Goal: Information Seeking & Learning: Understand process/instructions

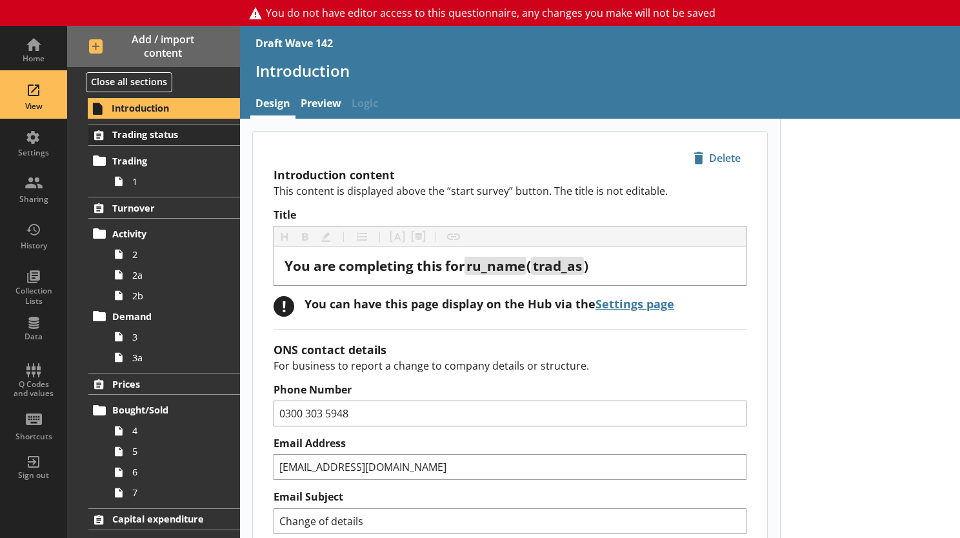
drag, startPoint x: 39, startPoint y: 98, endPoint x: 105, endPoint y: 136, distance: 75.7
click at [39, 98] on div "View" at bounding box center [33, 95] width 45 height 45
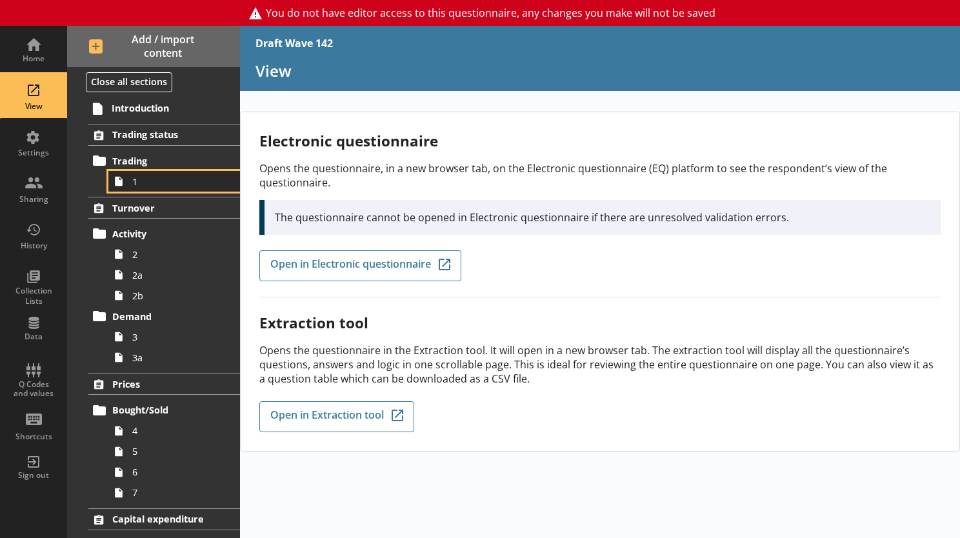
click at [152, 186] on span "1" at bounding box center [178, 182] width 92 height 12
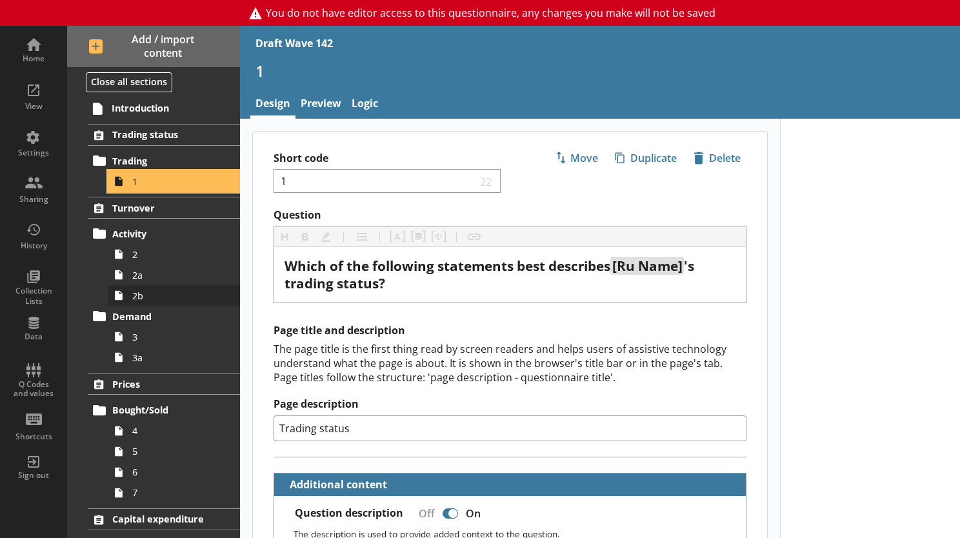
scroll to position [129, 0]
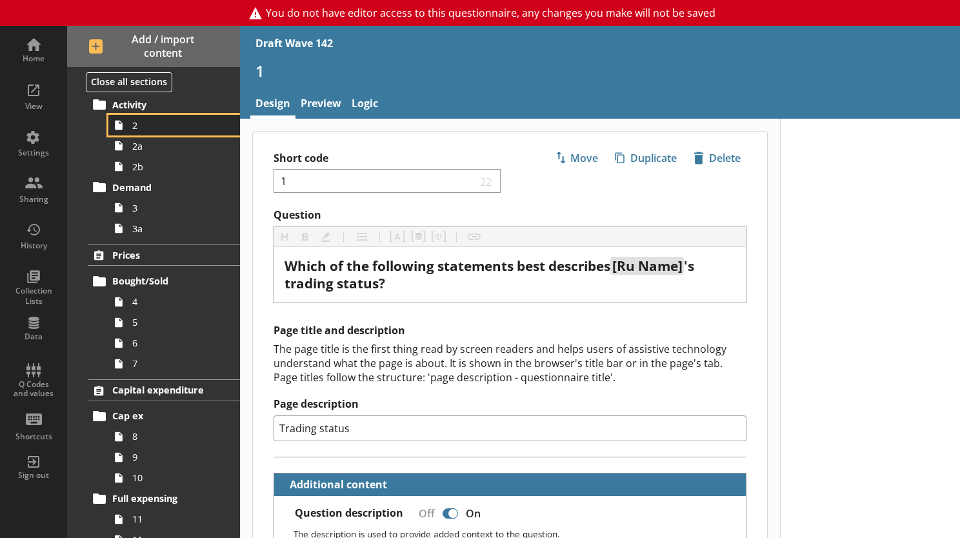
click at [135, 134] on link "2" at bounding box center [174, 125] width 132 height 21
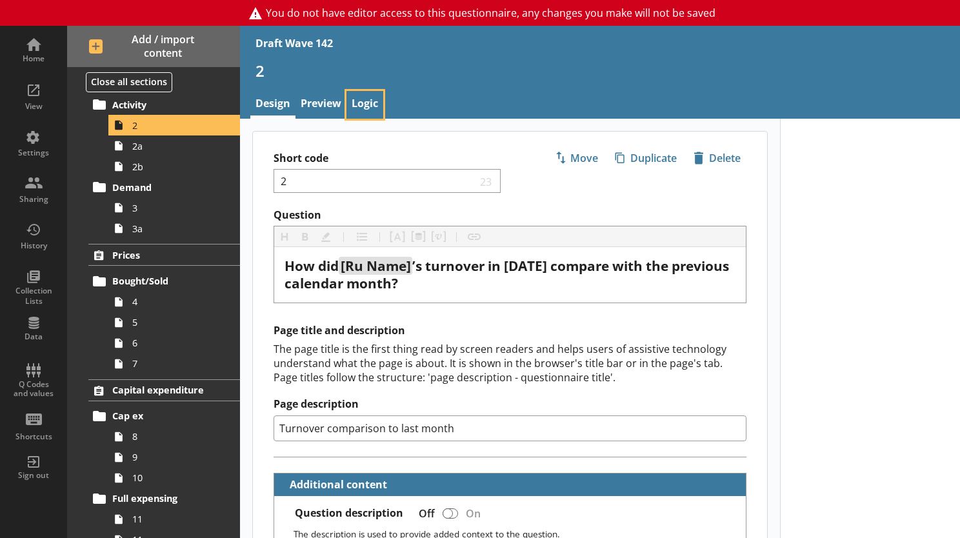
click at [357, 107] on link "Logic" at bounding box center [365, 105] width 37 height 28
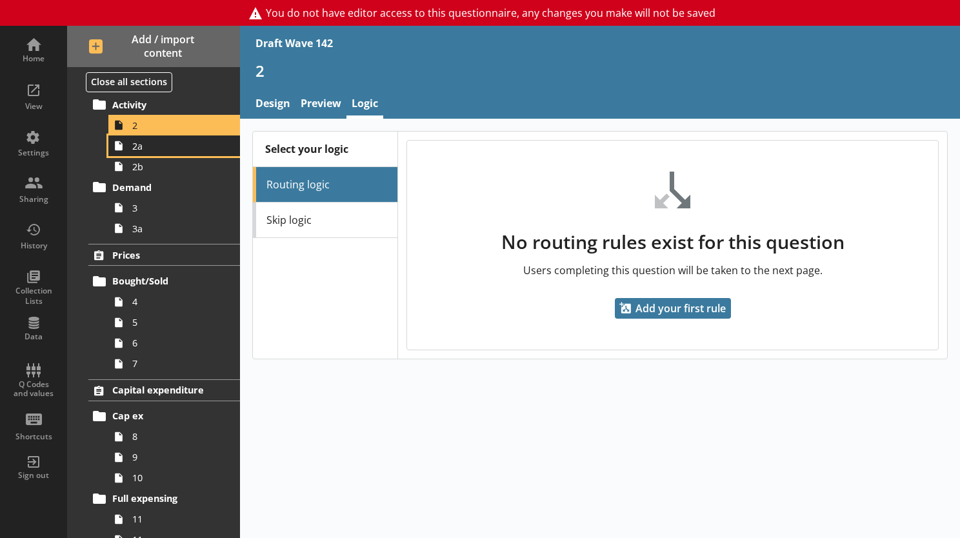
click at [131, 154] on link "2a" at bounding box center [174, 146] width 132 height 21
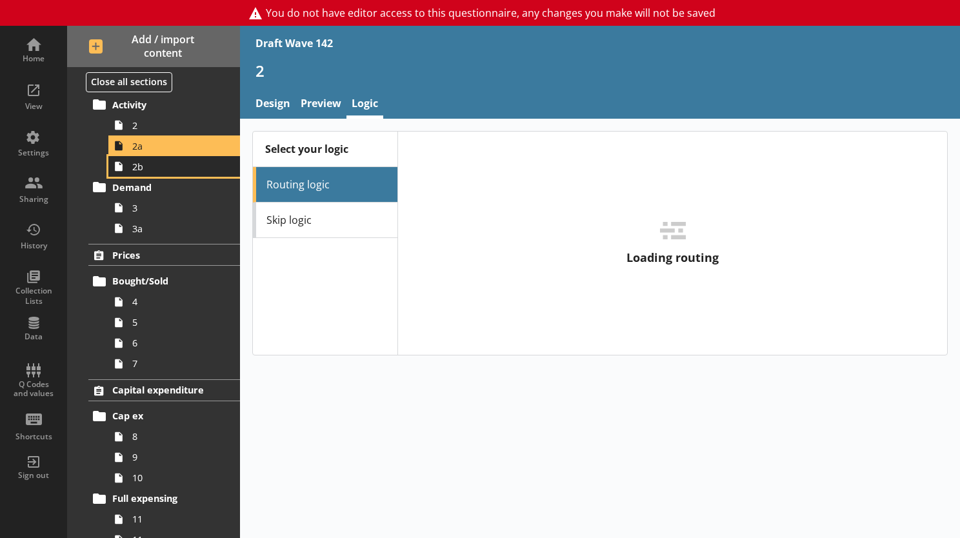
click at [133, 168] on span "2b" at bounding box center [178, 167] width 92 height 12
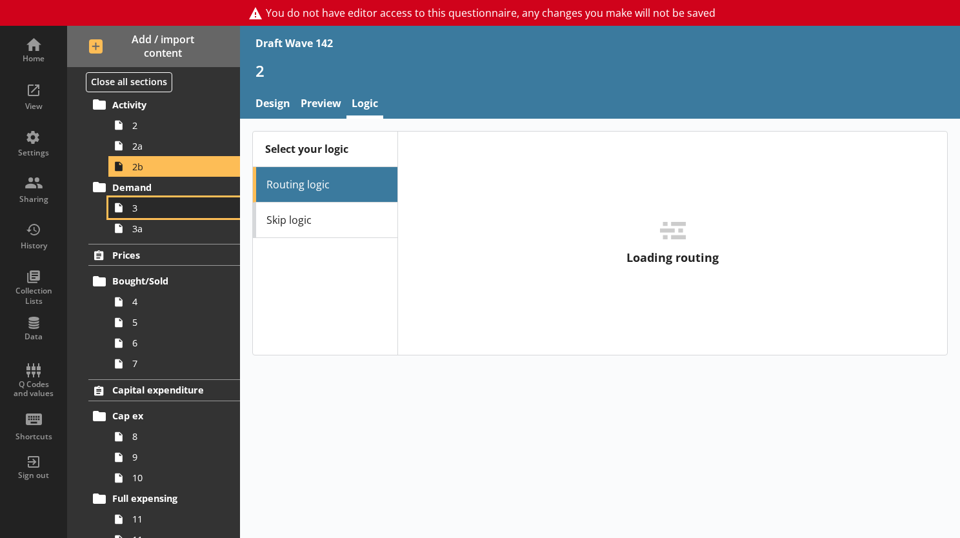
click at [133, 210] on span "3" at bounding box center [178, 208] width 92 height 12
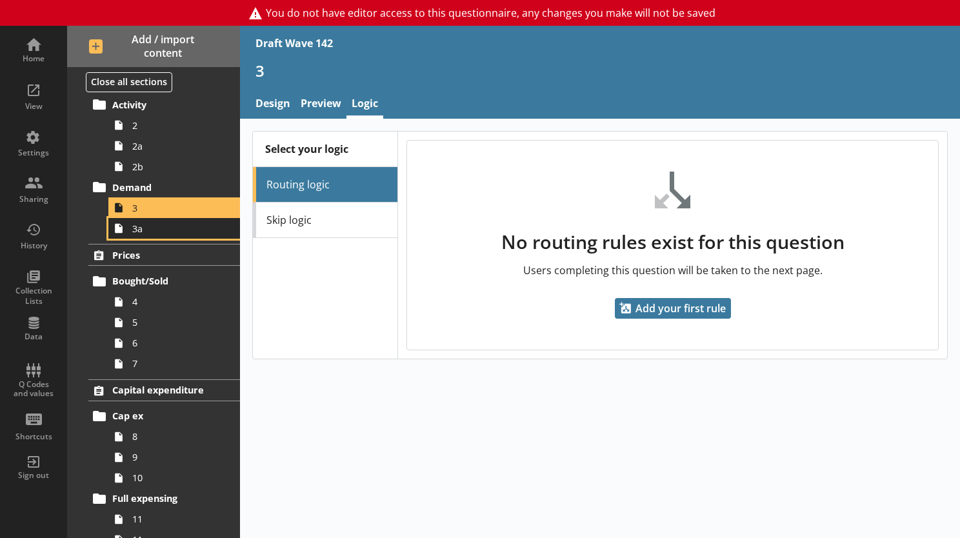
click at [140, 230] on span "3a" at bounding box center [178, 229] width 92 height 12
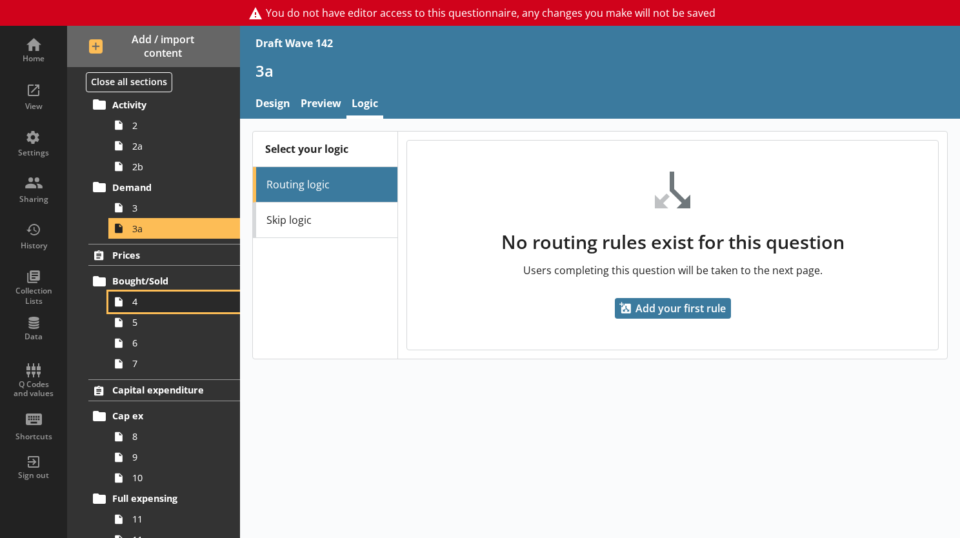
click at [126, 296] on icon at bounding box center [118, 302] width 21 height 21
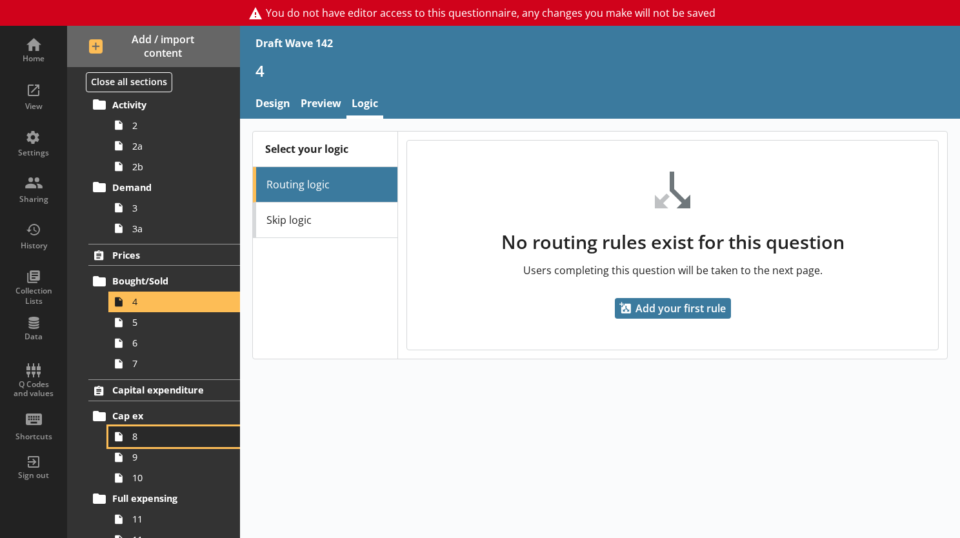
click at [138, 438] on span "8" at bounding box center [178, 436] width 92 height 12
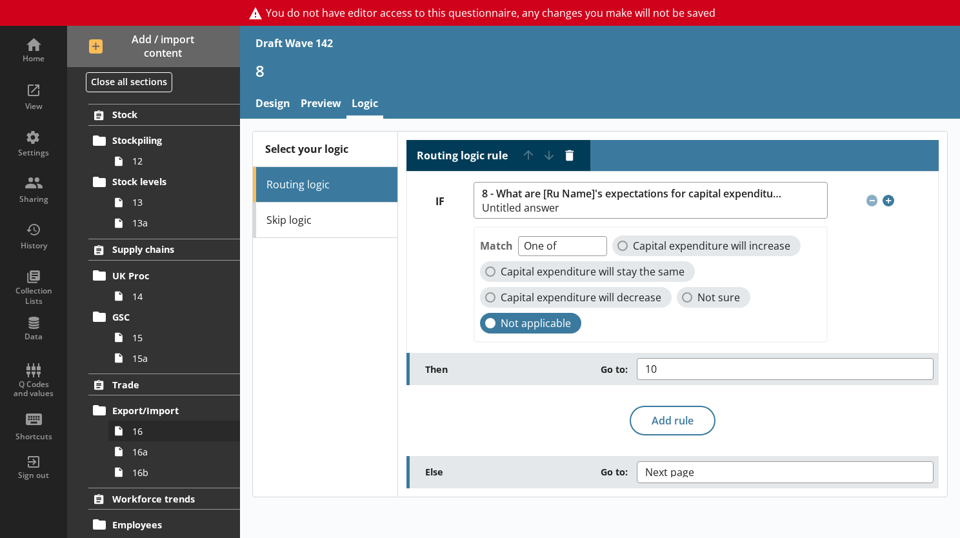
scroll to position [710, 0]
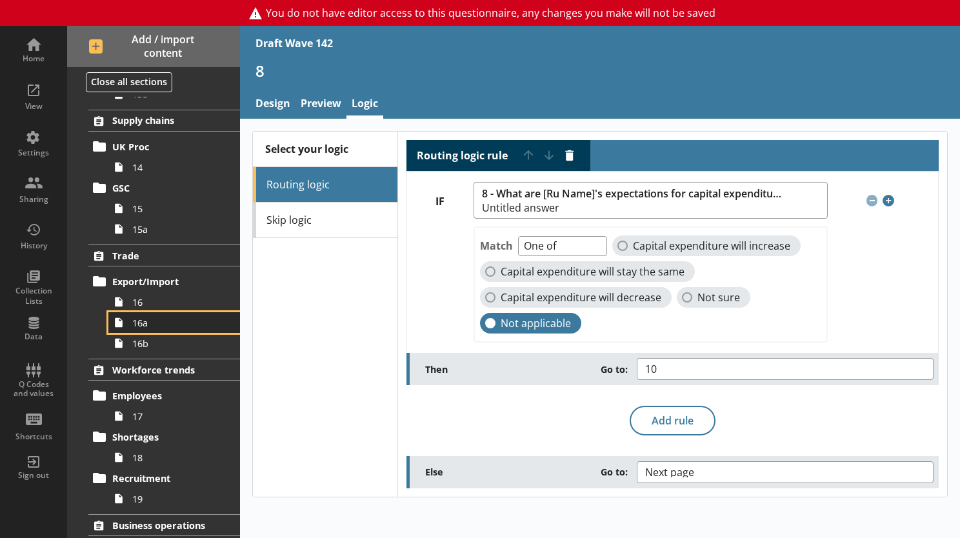
click at [137, 321] on span "16a" at bounding box center [178, 323] width 92 height 12
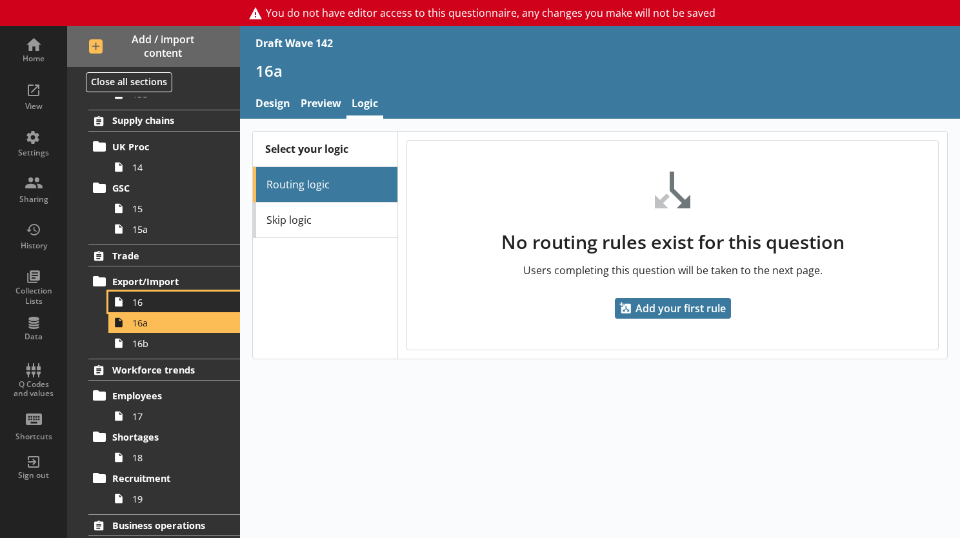
click at [136, 304] on span "16" at bounding box center [178, 302] width 92 height 12
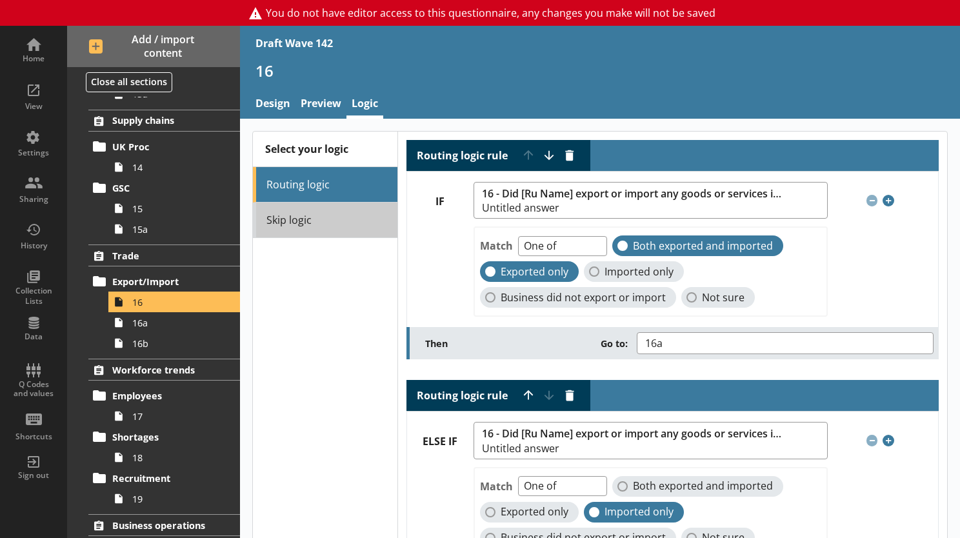
click at [300, 210] on link "Skip logic" at bounding box center [325, 220] width 145 height 35
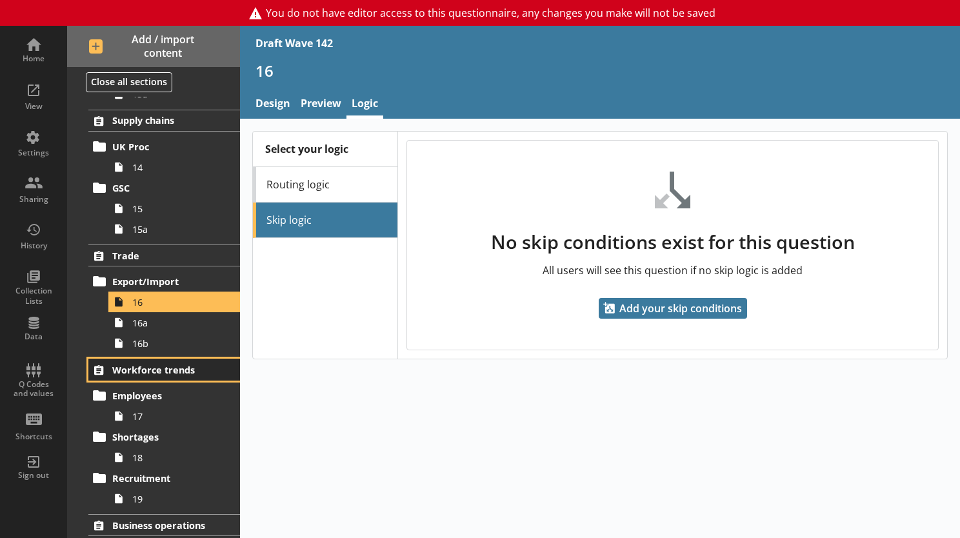
click at [132, 359] on link "Workforce trends" at bounding box center [164, 370] width 152 height 22
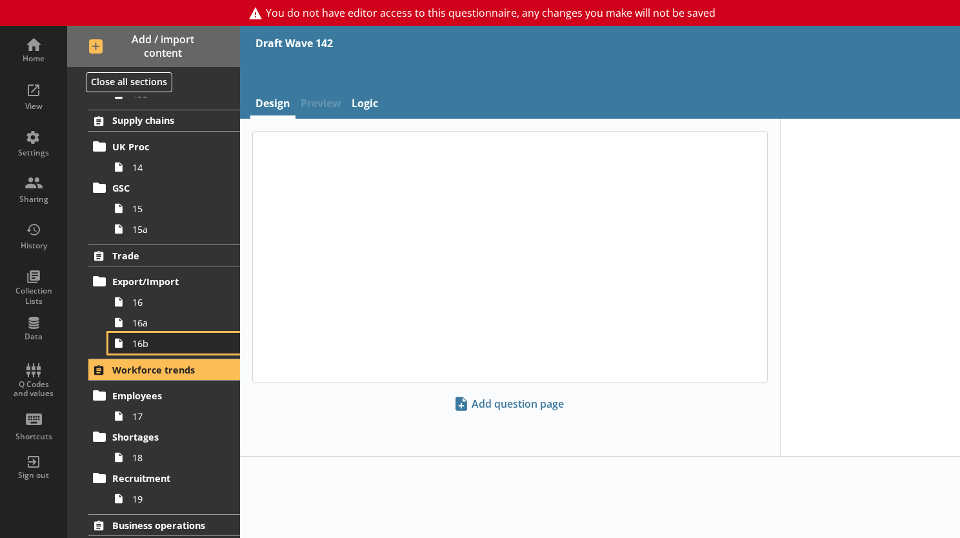
click at [132, 344] on span "16b" at bounding box center [178, 344] width 92 height 12
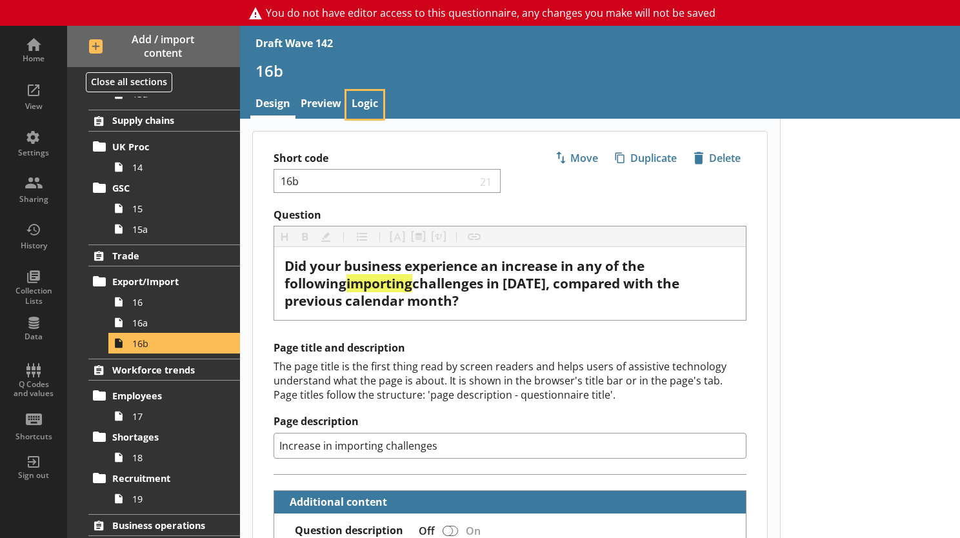
click at [364, 102] on link "Logic" at bounding box center [365, 105] width 37 height 28
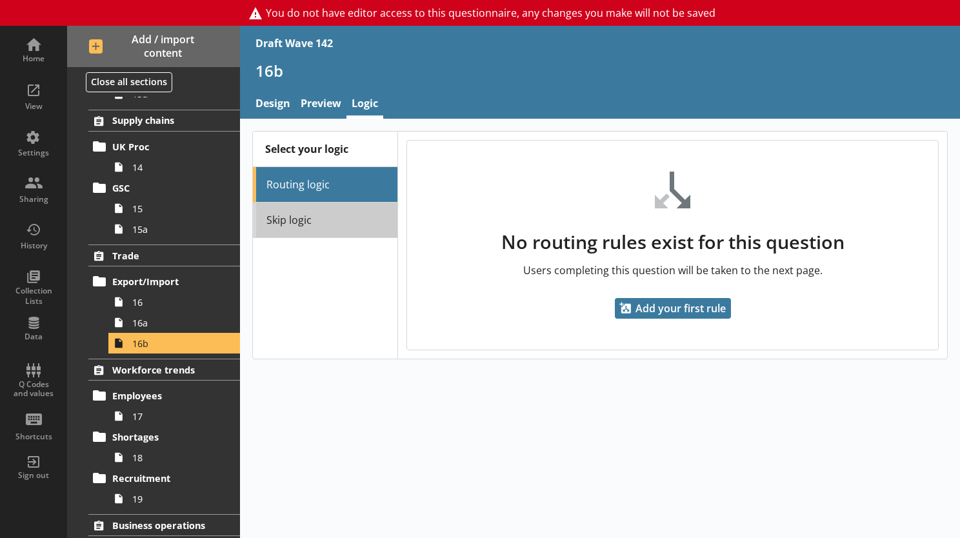
click at [293, 218] on link "Skip logic" at bounding box center [325, 220] width 145 height 35
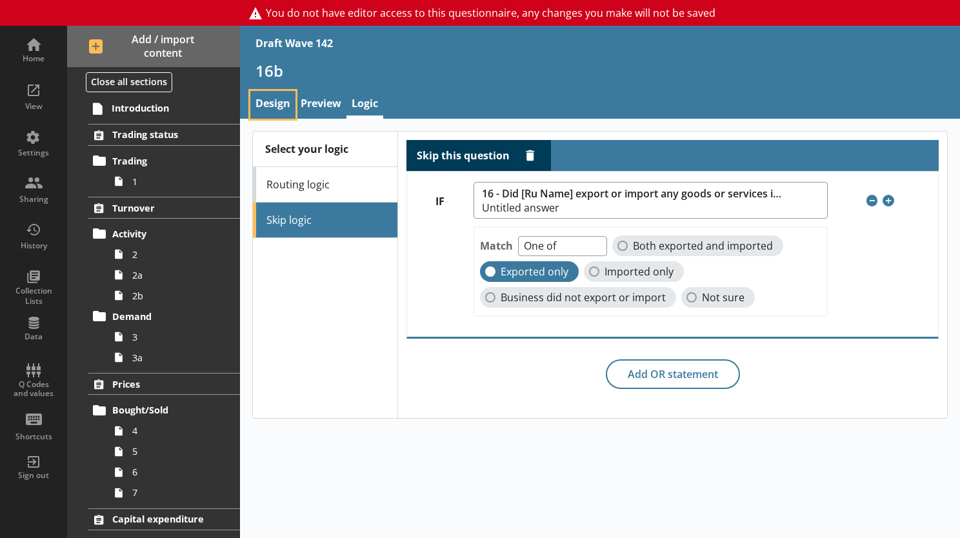
click at [281, 107] on link "Design" at bounding box center [272, 105] width 45 height 28
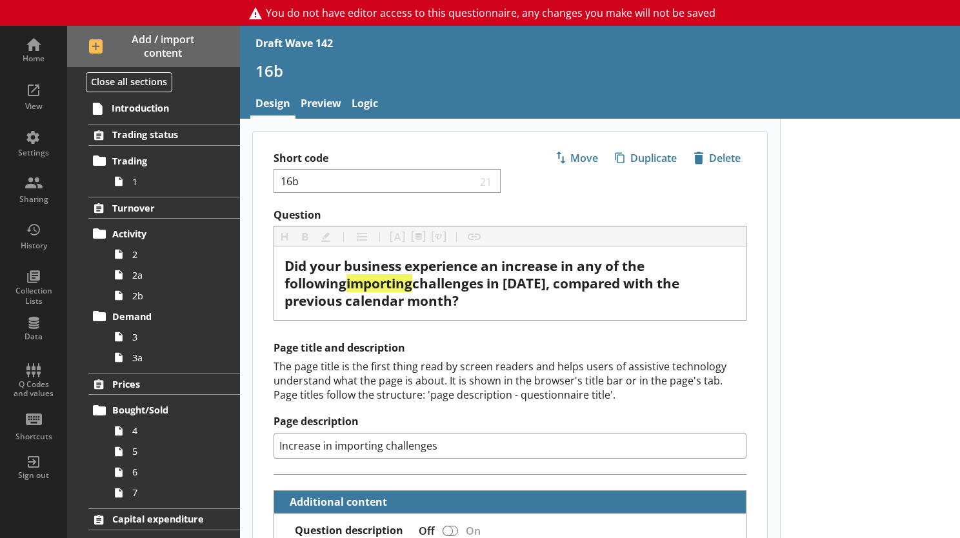
type textarea "x"
click at [33, 368] on div "Q Codes and values" at bounding box center [33, 374] width 45 height 45
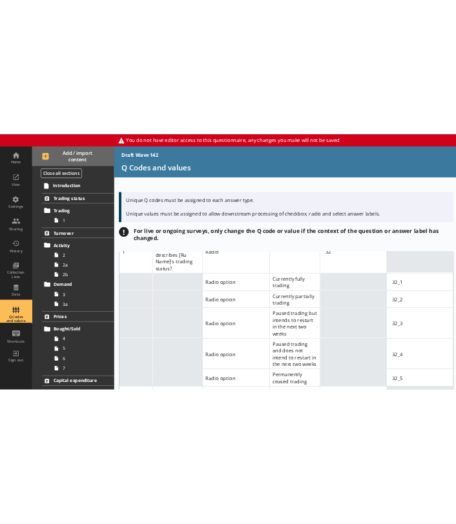
scroll to position [129, 0]
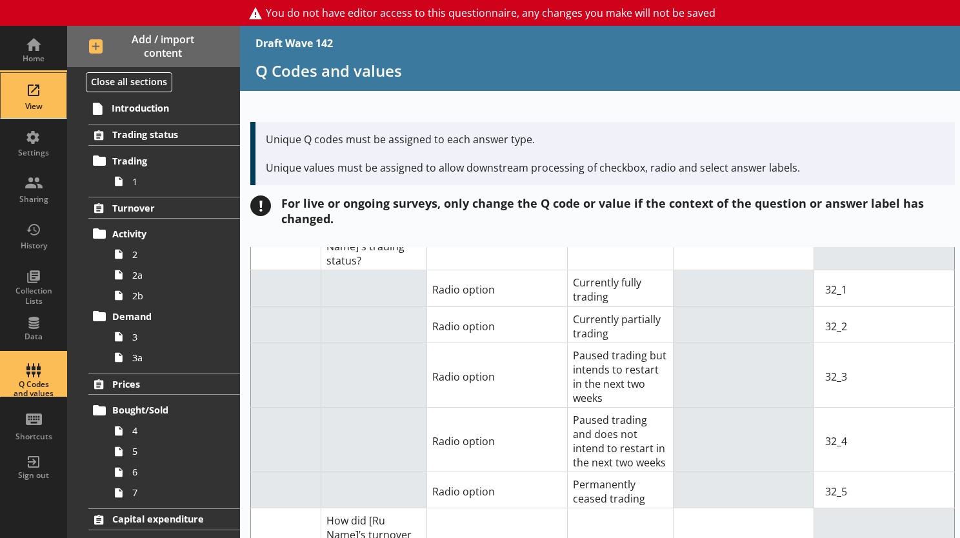
click at [37, 99] on div "View" at bounding box center [33, 95] width 45 height 45
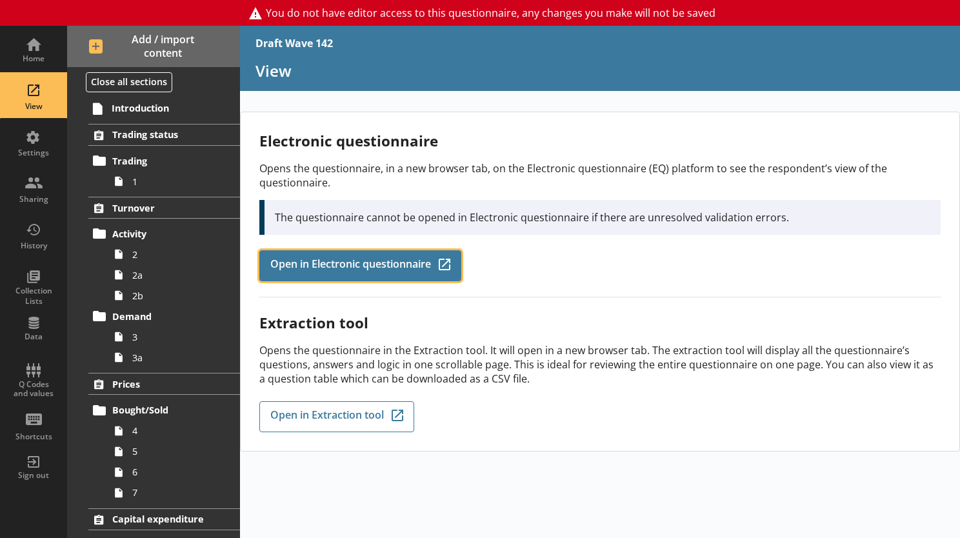
click at [292, 259] on span "Open in Electronic questionnaire" at bounding box center [350, 266] width 161 height 14
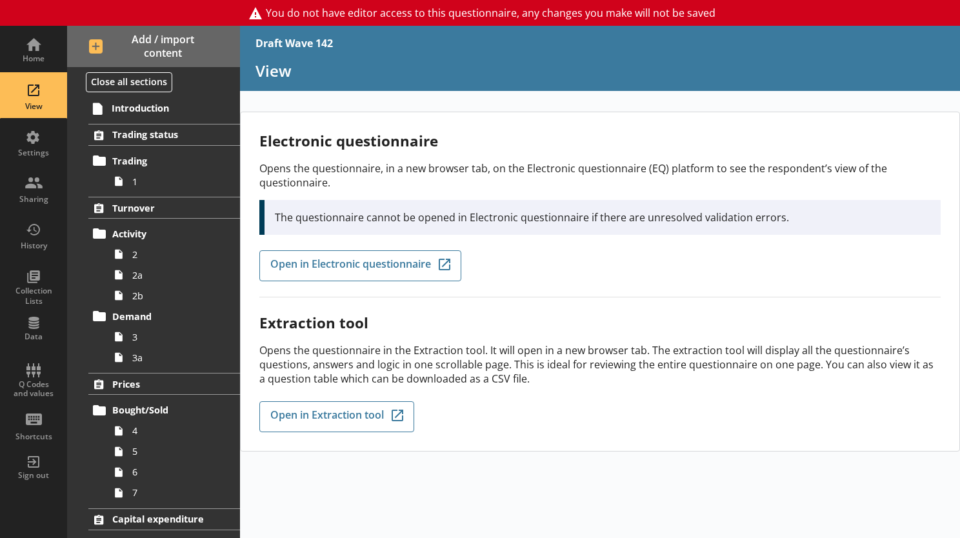
click at [635, 267] on div "Electronic questionnaire Opens the questionnaire, in a new browser tab, on the …" at bounding box center [600, 214] width 682 height 167
